Goal: Communication & Community: Answer question/provide support

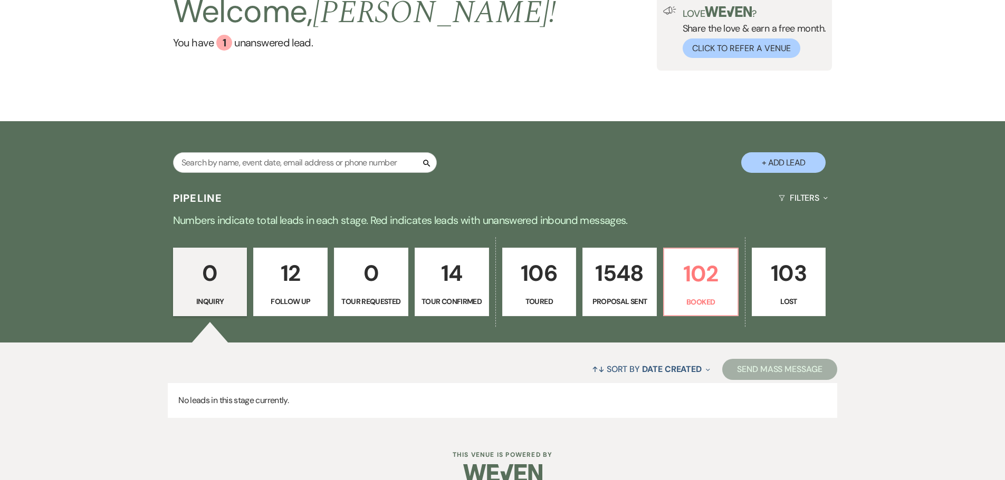
scroll to position [106, 0]
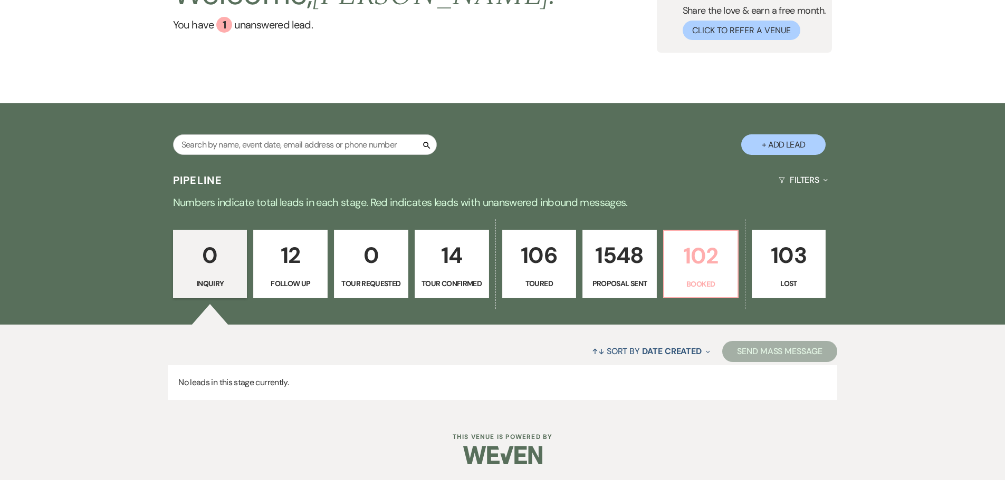
click at [699, 273] on p "102" at bounding box center [700, 255] width 61 height 35
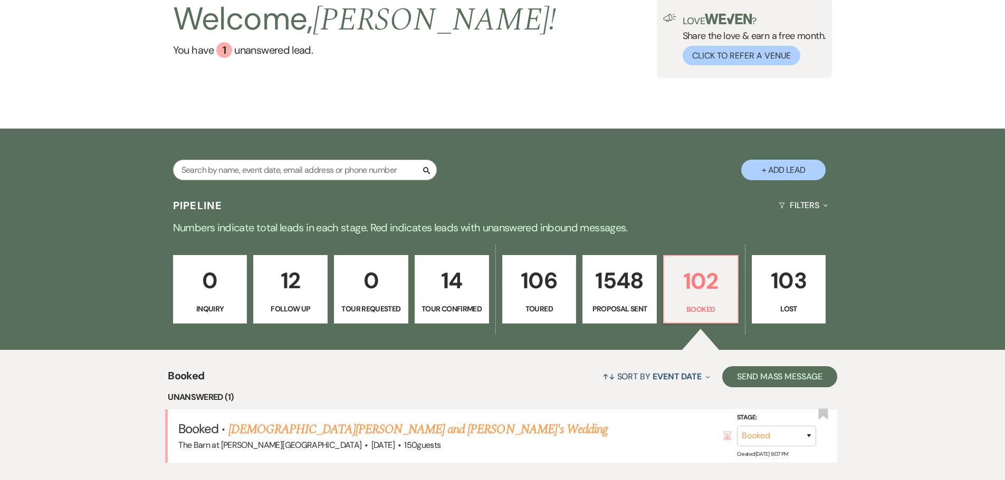
scroll to position [106, 0]
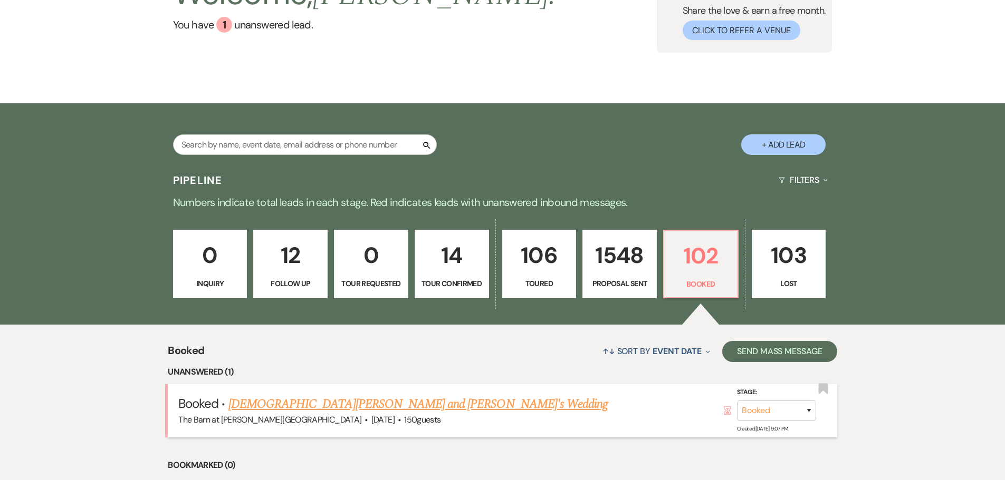
click at [307, 408] on link "Kristen Mason and Caleb Cakella's Wedding" at bounding box center [417, 404] width 379 height 19
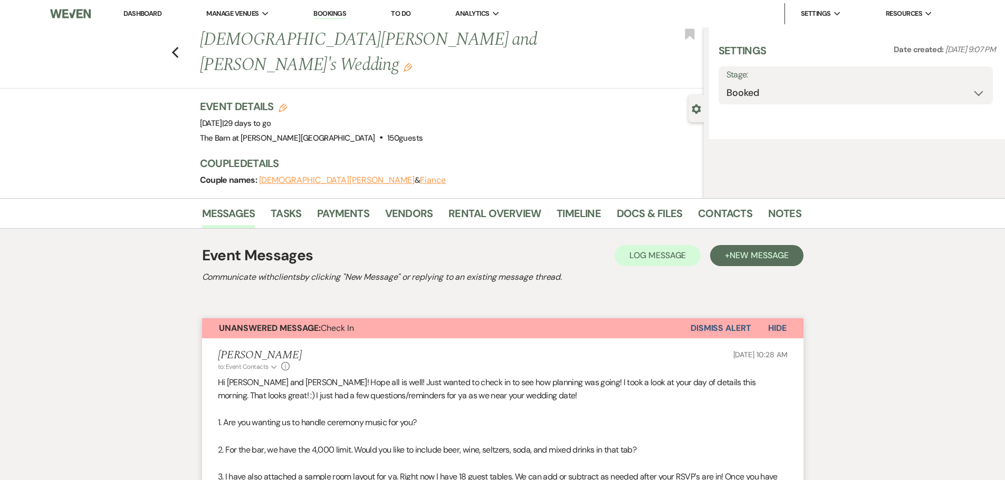
select select "3"
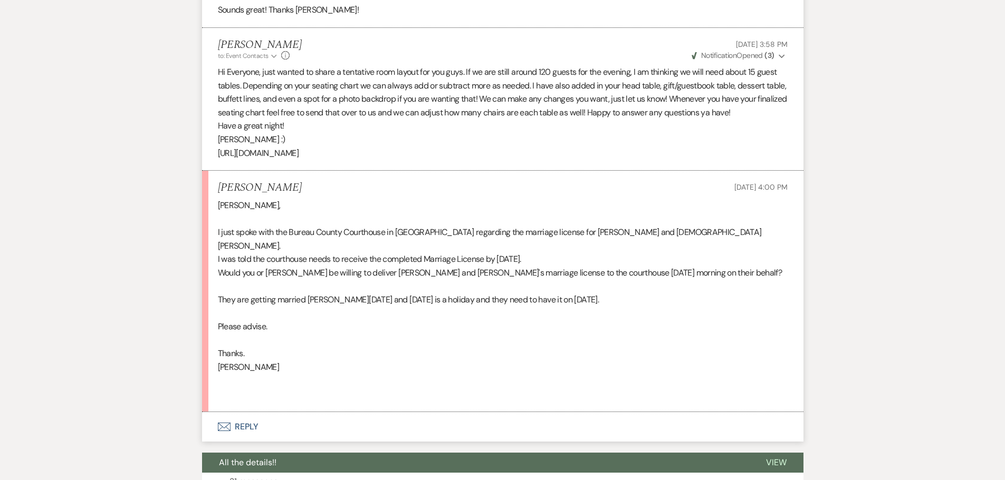
scroll to position [1160, 0]
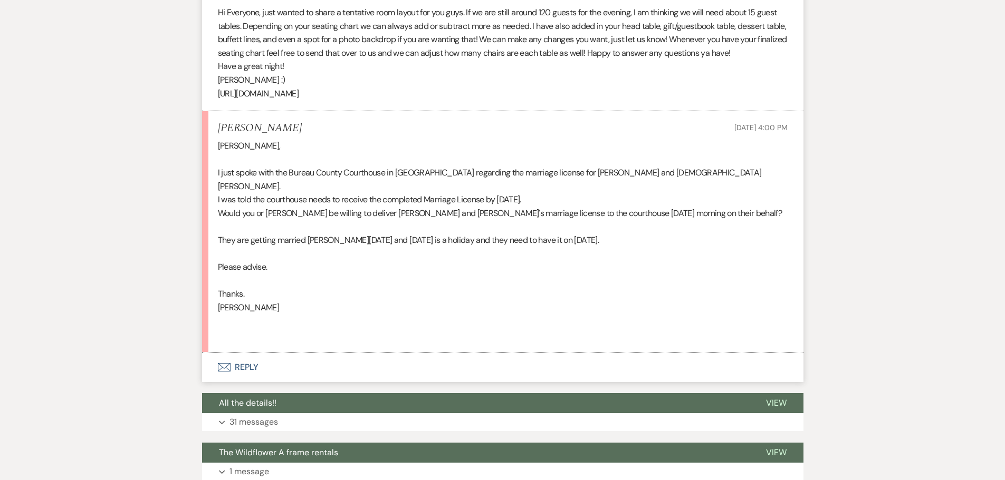
click at [251, 355] on button "Envelope Reply" at bounding box center [502, 368] width 601 height 30
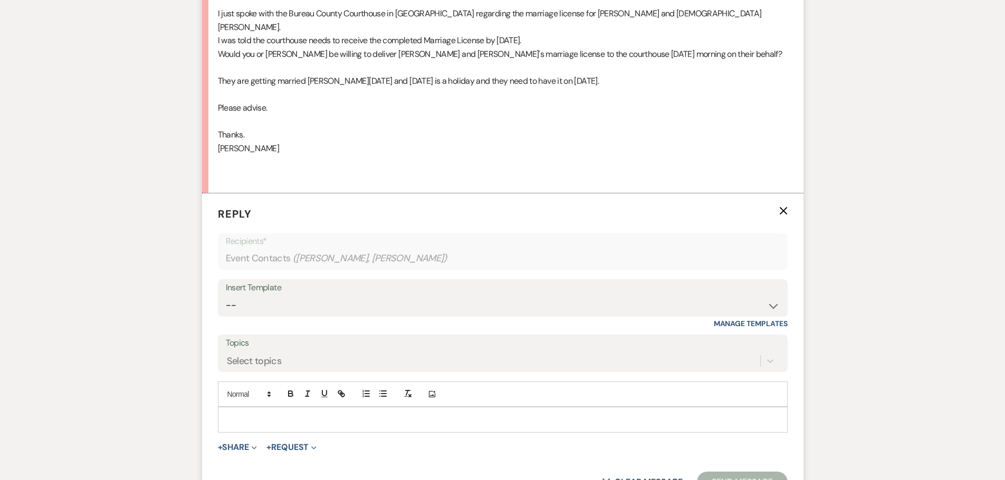
scroll to position [1369, 0]
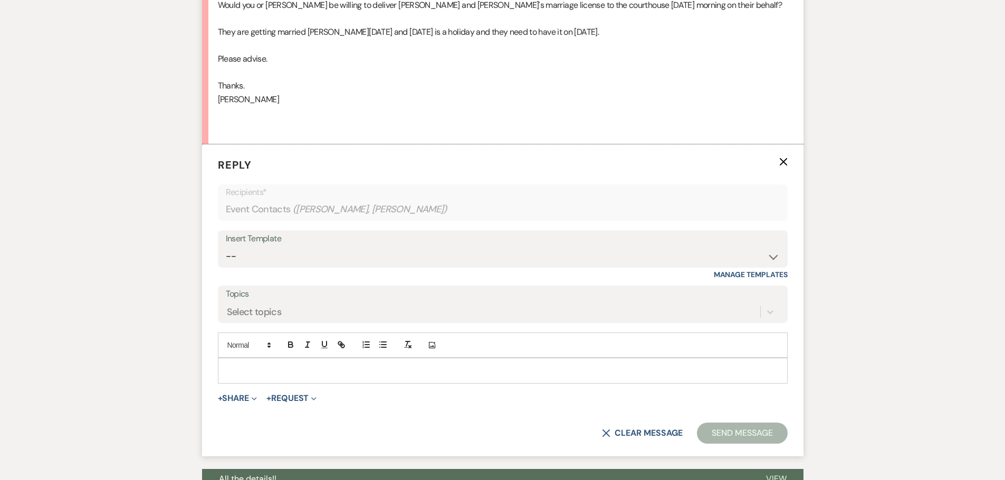
click at [249, 365] on p at bounding box center [502, 371] width 553 height 12
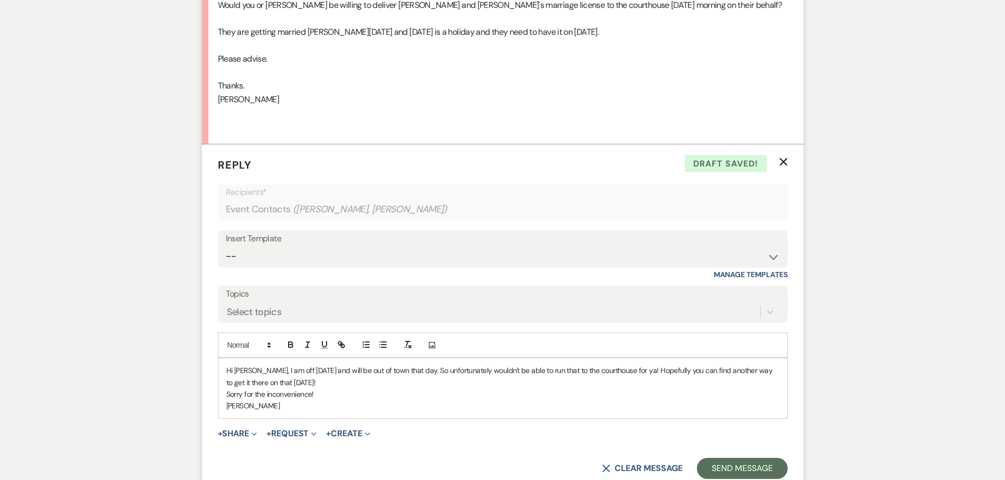
click at [223, 380] on div "Hi Deneen, I am off Tuesday, October 14th and will be out of town that day. So …" at bounding box center [502, 389] width 569 height 60
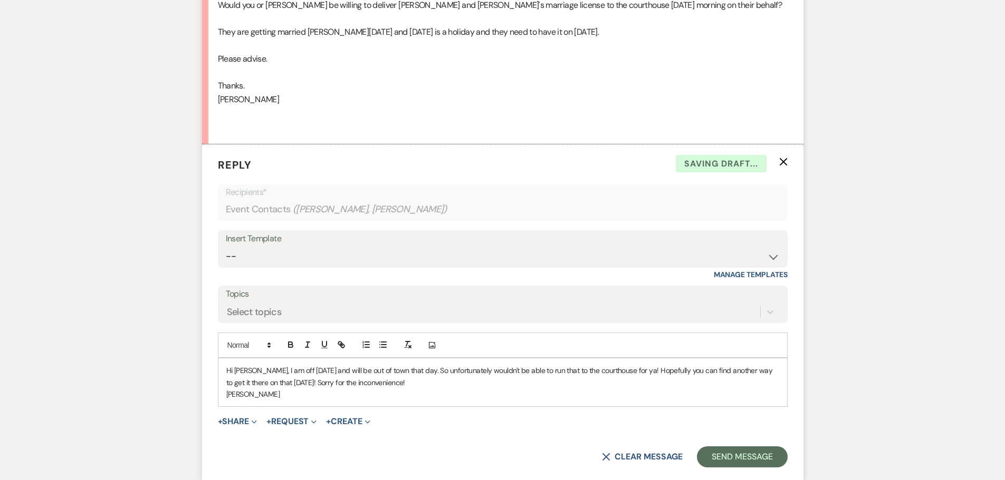
click at [451, 368] on p "Hi Deneen, I am off Tuesday, October 14th and will be out of town that day. So …" at bounding box center [502, 377] width 553 height 24
click at [714, 447] on button "Send Message" at bounding box center [742, 457] width 90 height 21
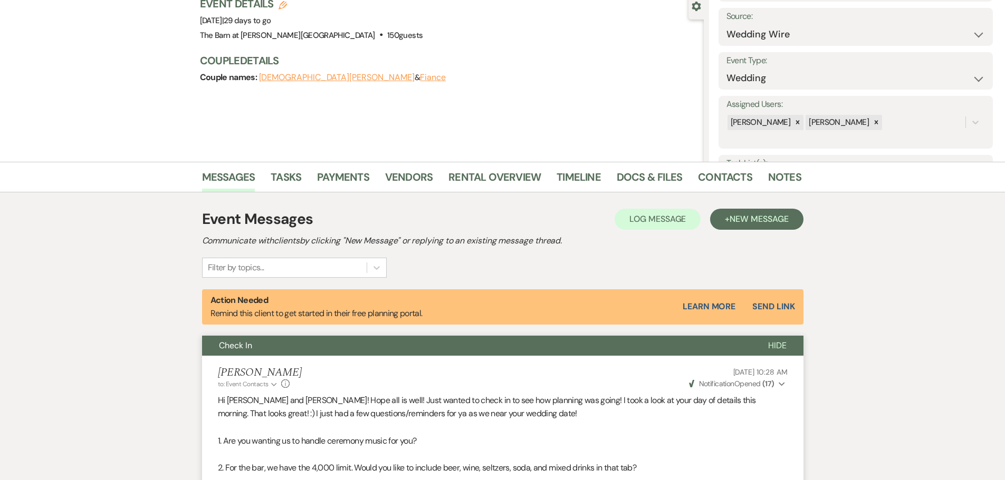
scroll to position [0, 0]
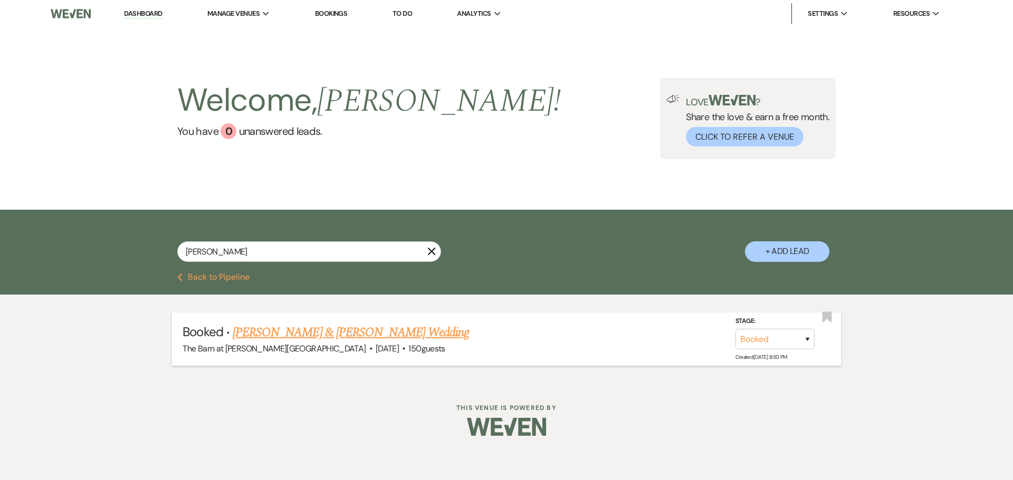
type input "[PERSON_NAME]"
click at [271, 330] on link "Nicholas Burr & Kelsey Pieper's Wedding" at bounding box center [351, 332] width 236 height 19
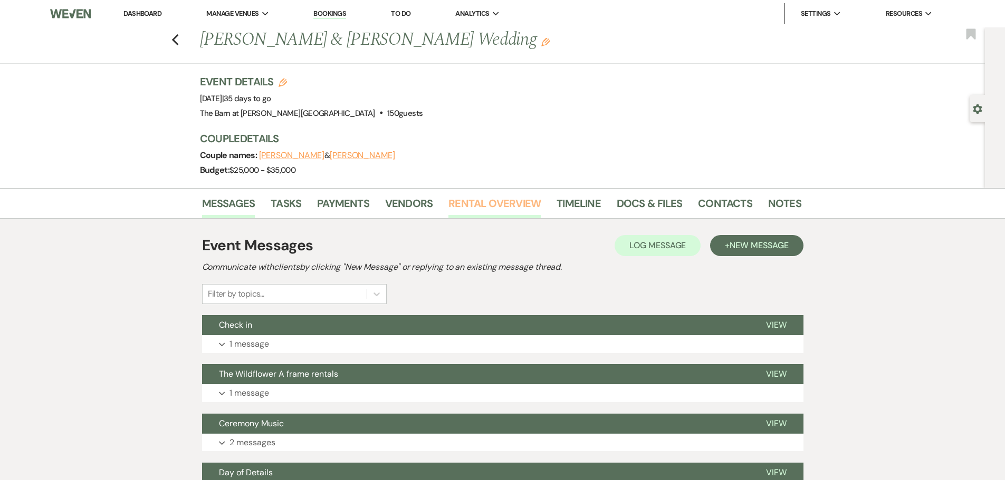
click at [505, 212] on link "Rental Overview" at bounding box center [494, 206] width 92 height 23
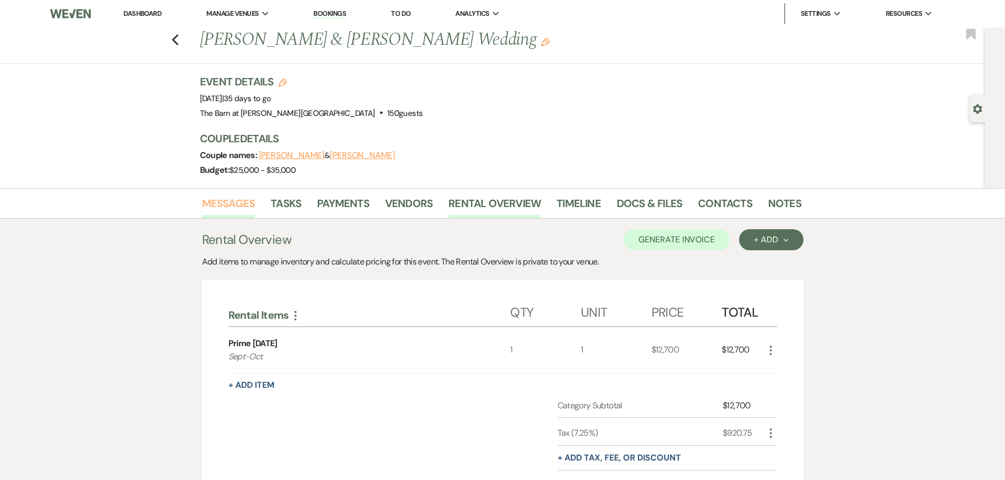
click at [236, 208] on link "Messages" at bounding box center [228, 206] width 53 height 23
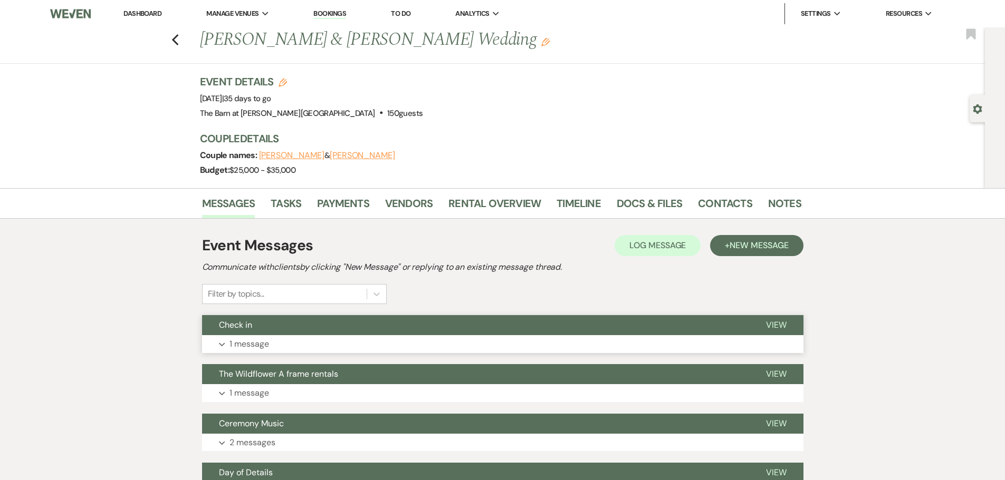
click at [238, 341] on p "1 message" at bounding box center [249, 345] width 40 height 14
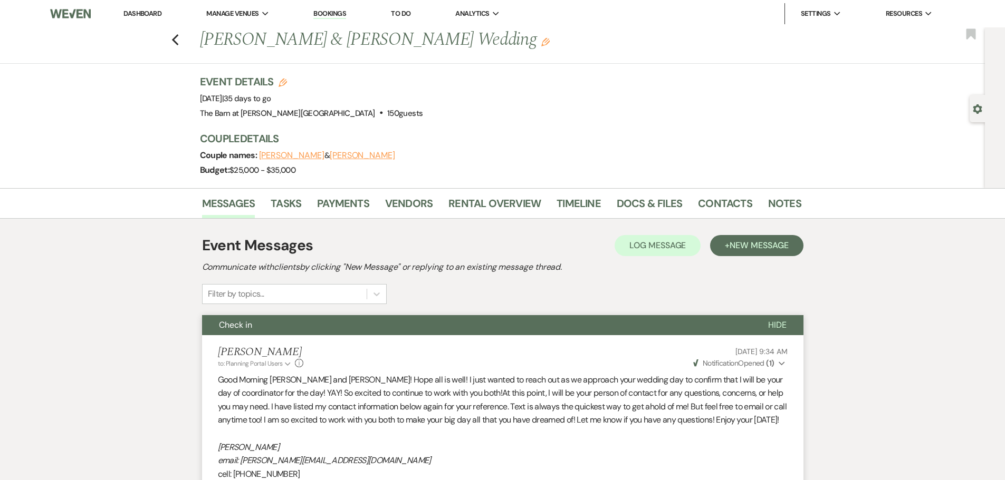
click at [238, 341] on li "Darcy Kepner to: Planning Portal Users Expand Info Aug 10, 2025, 9:34 AM Weven …" at bounding box center [502, 413] width 601 height 157
click at [151, 9] on link "Dashboard" at bounding box center [142, 13] width 38 height 9
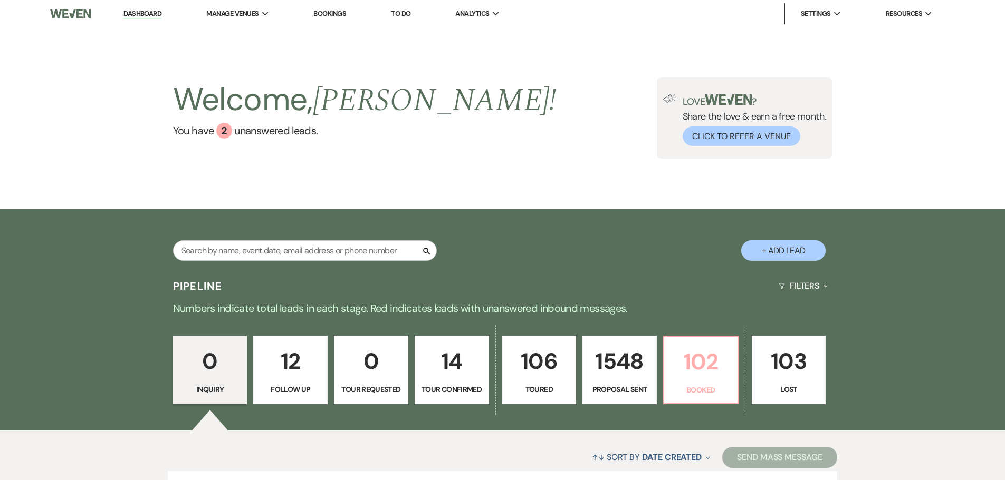
click at [689, 386] on p "Booked" at bounding box center [700, 390] width 61 height 12
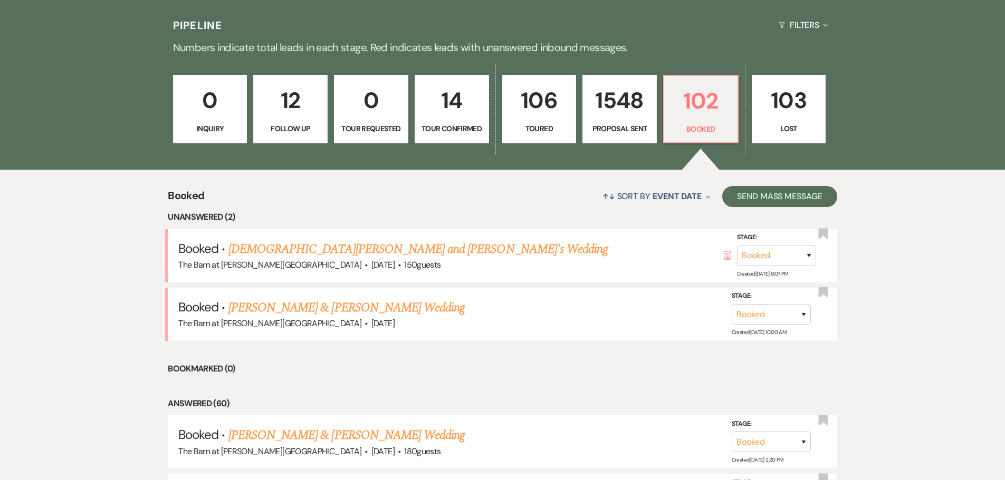
scroll to position [264, 0]
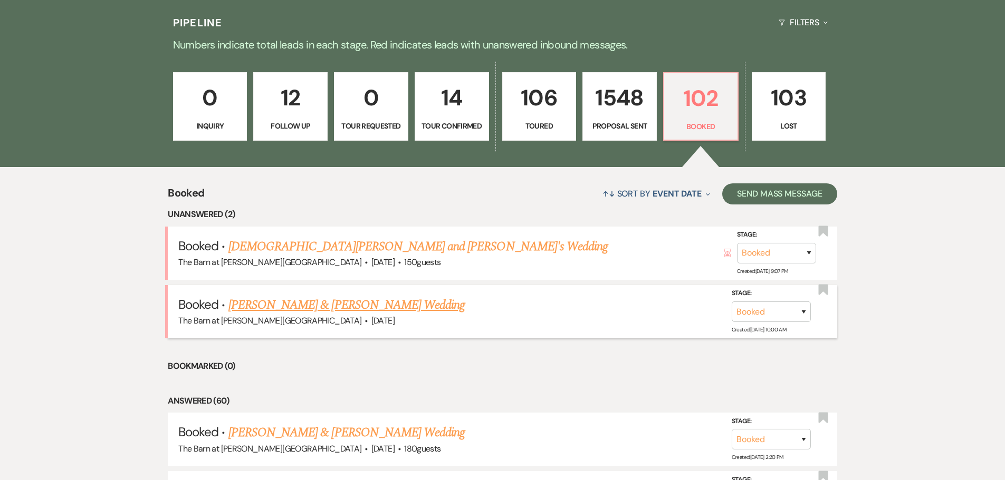
click at [353, 303] on link "Tyler Dwyer & Kendra Cranford's Wedding" at bounding box center [346, 305] width 236 height 19
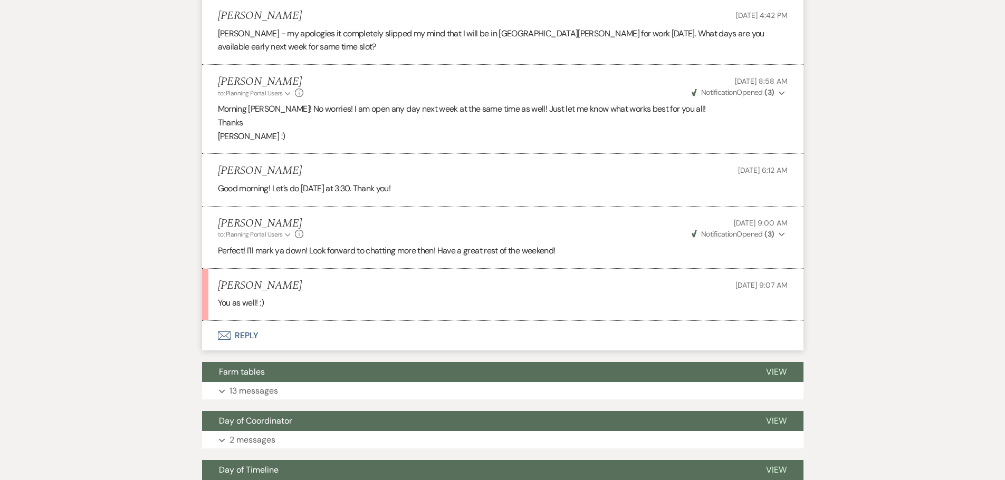
scroll to position [1688, 0]
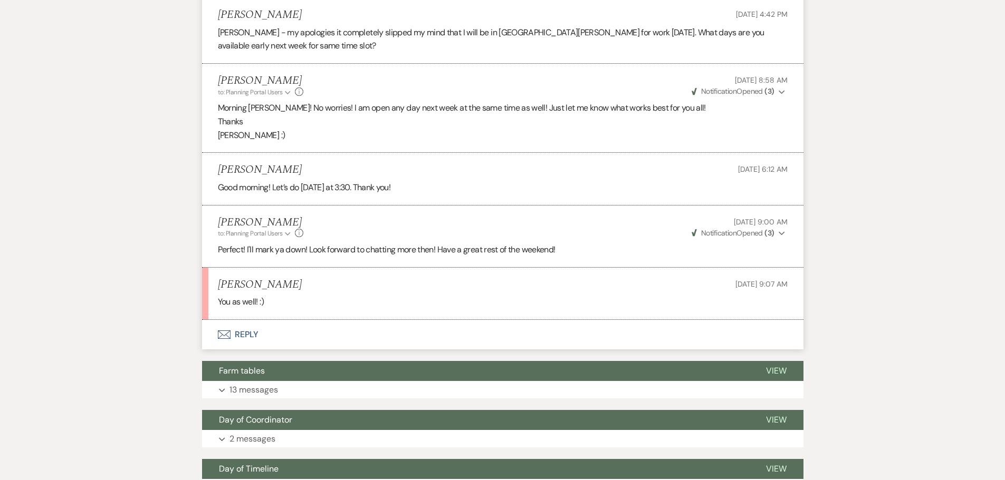
click at [244, 320] on button "Envelope Reply" at bounding box center [502, 335] width 601 height 30
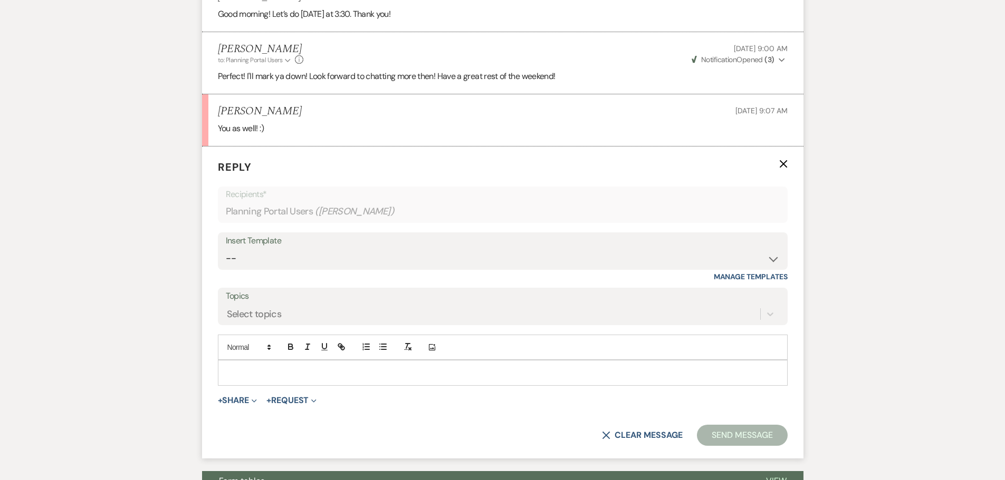
scroll to position [1863, 0]
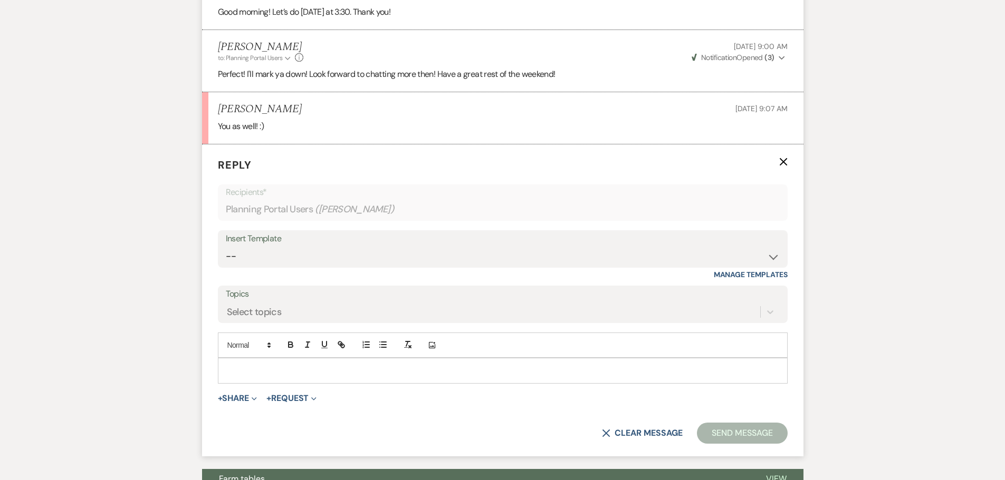
click at [246, 365] on p at bounding box center [502, 371] width 553 height 12
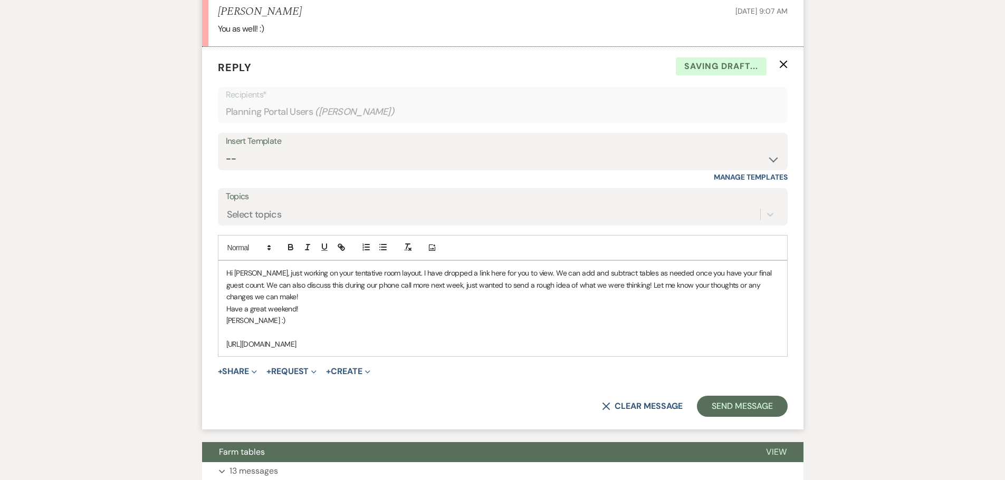
scroll to position [2127, 0]
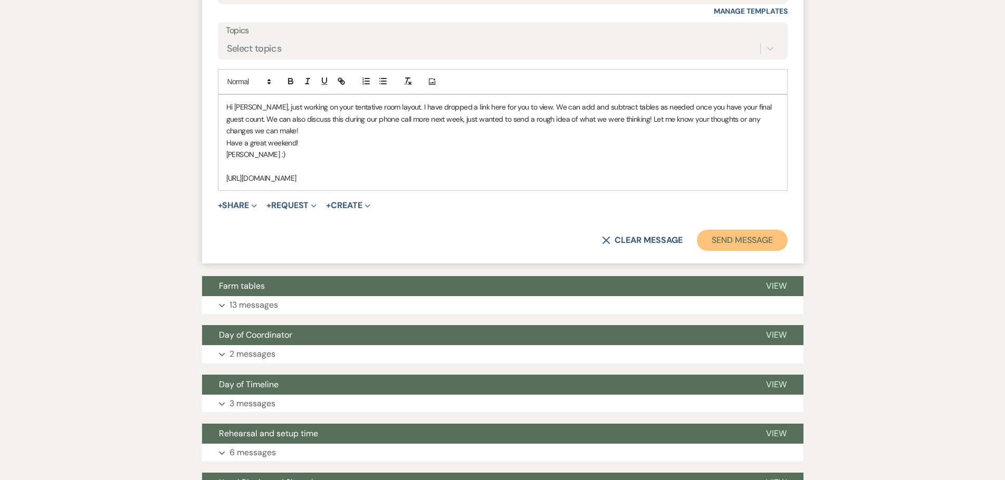
click at [711, 231] on button "Send Message" at bounding box center [742, 240] width 90 height 21
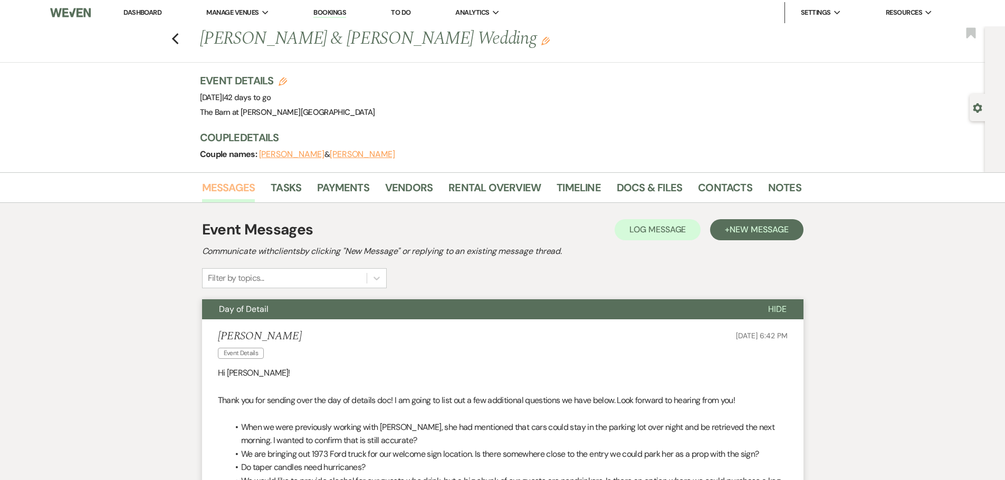
scroll to position [0, 0]
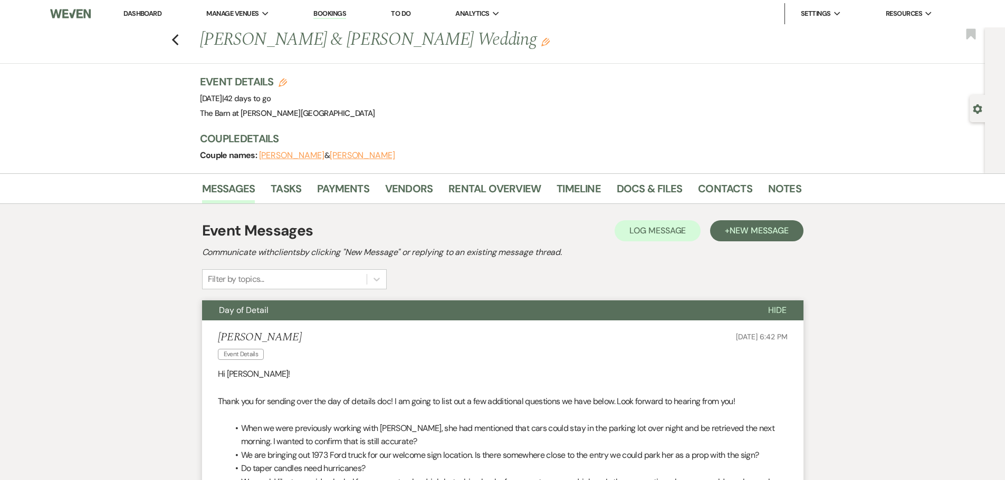
click at [142, 16] on link "Dashboard" at bounding box center [142, 13] width 38 height 9
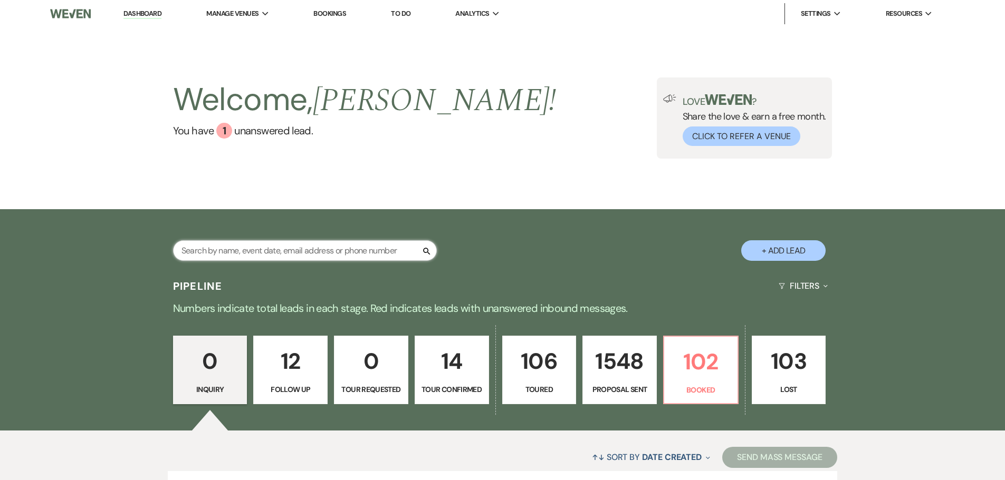
click at [242, 246] on input "text" at bounding box center [305, 251] width 264 height 21
type input "wheeler"
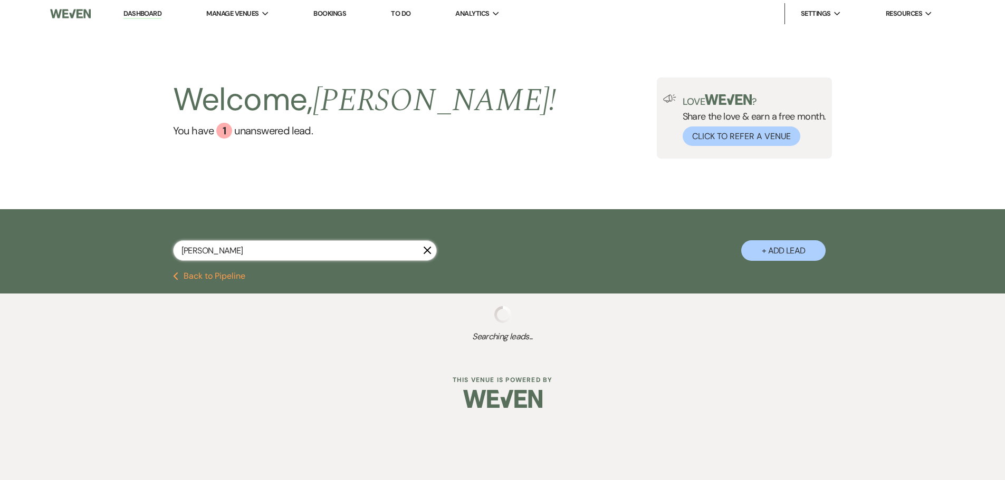
select select "6"
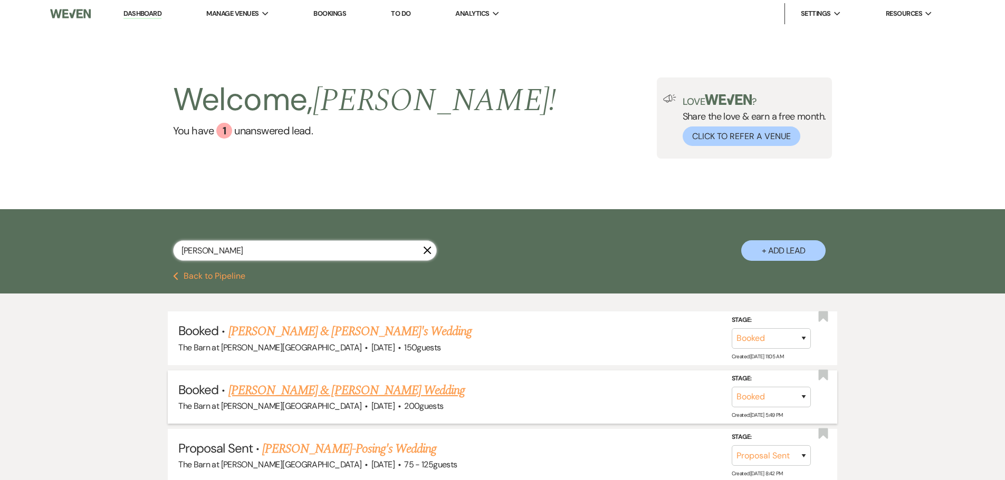
type input "wheeler"
click at [285, 393] on link "Seth Hornsby & Danielle Wheeler's Wedding" at bounding box center [346, 390] width 236 height 19
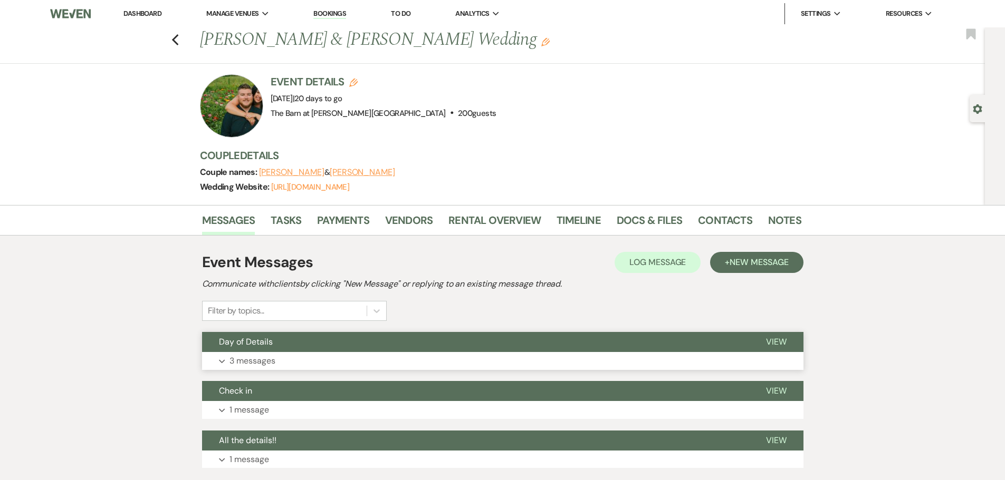
click at [339, 369] on button "Expand 3 messages" at bounding box center [502, 361] width 601 height 18
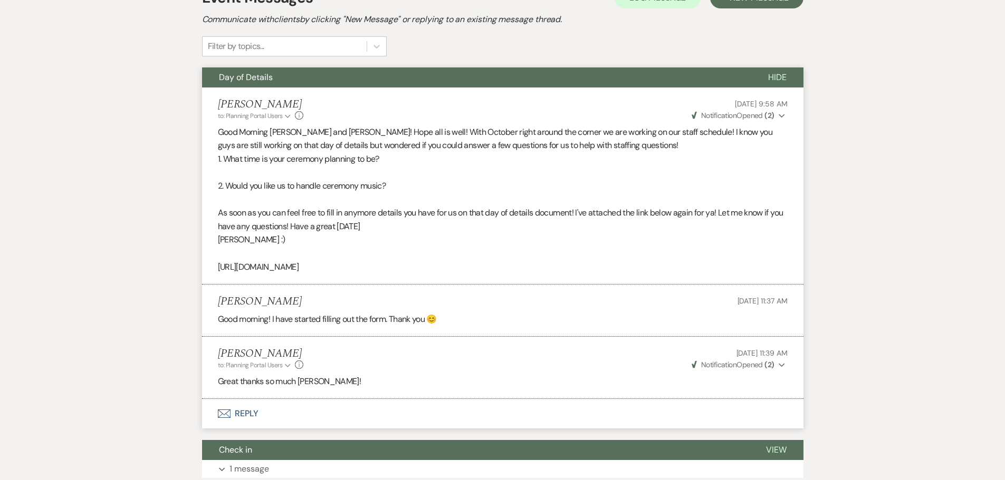
scroll to position [264, 0]
